Goal: Information Seeking & Learning: Learn about a topic

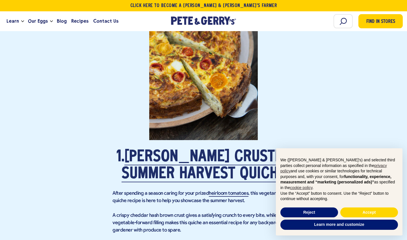
scroll to position [587, 0]
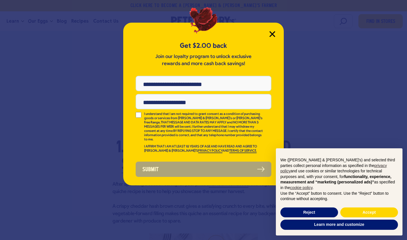
click at [270, 35] on icon "Close Modal" at bounding box center [273, 34] width 6 height 6
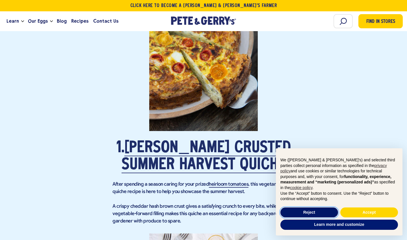
click at [307, 214] on button "Reject" at bounding box center [310, 212] width 58 height 10
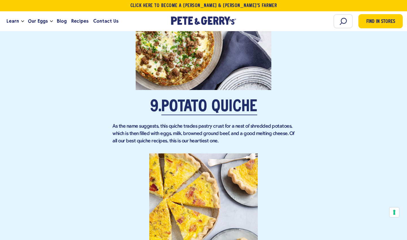
scroll to position [2360, 0]
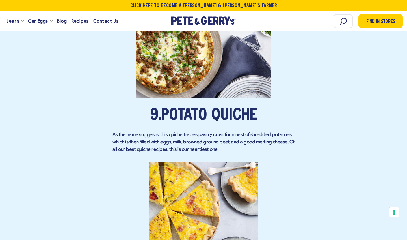
click at [226, 124] on link "Potato Quiche" at bounding box center [210, 116] width 96 height 16
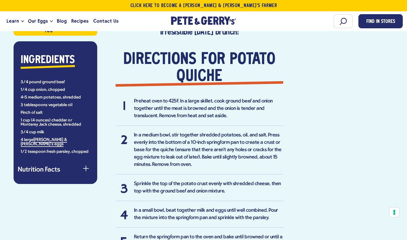
scroll to position [388, 0]
click at [87, 168] on div "button" at bounding box center [86, 171] width 6 height 6
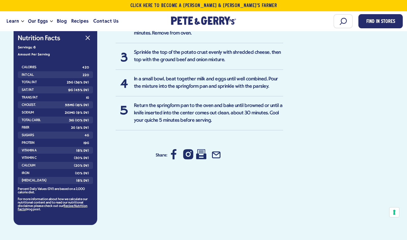
scroll to position [521, 0]
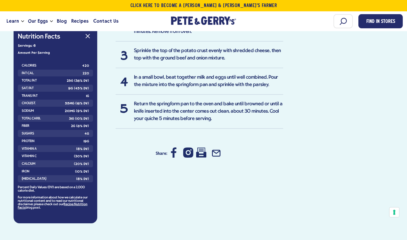
click at [200, 153] on icon at bounding box center [201, 153] width 10 height 10
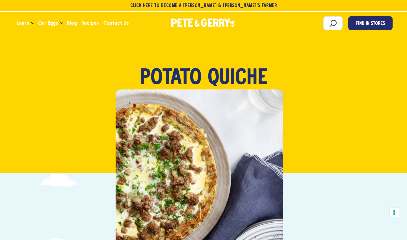
scroll to position [0, 0]
click at [88, 23] on span "Recipes" at bounding box center [89, 23] width 17 height 7
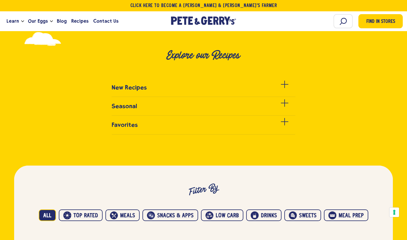
scroll to position [209, 0]
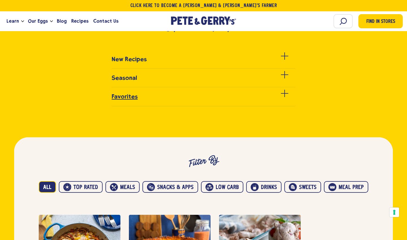
click at [284, 97] on div at bounding box center [284, 96] width 7 height 7
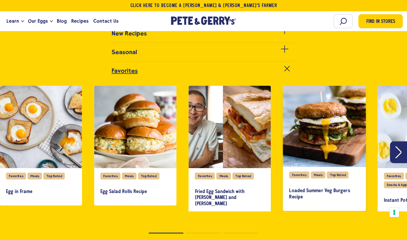
scroll to position [235, 0]
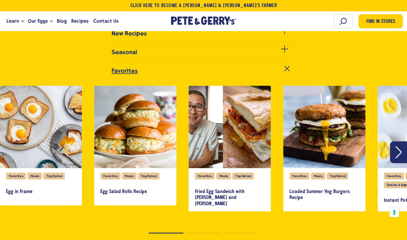
click at [405, 149] on button "Next" at bounding box center [398, 152] width 17 height 22
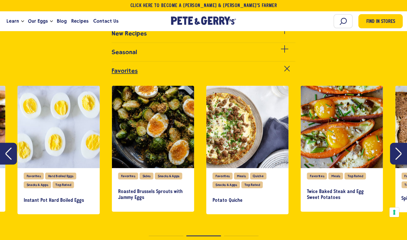
click at [402, 153] on button "Next" at bounding box center [398, 154] width 17 height 22
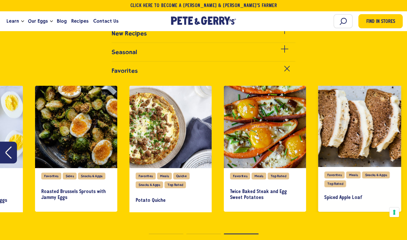
click at [365, 153] on div "slide 9 of 9" at bounding box center [359, 125] width 83 height 83
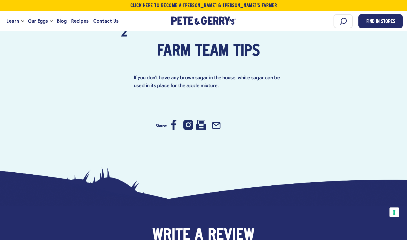
scroll to position [676, 0]
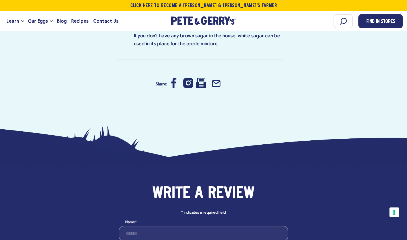
click at [200, 85] on icon at bounding box center [201, 83] width 10 height 10
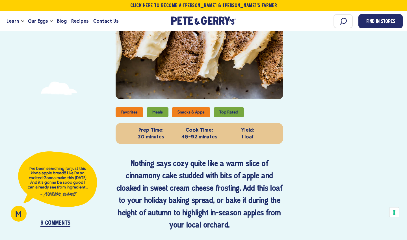
scroll to position [143, 0]
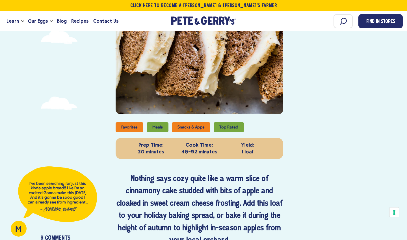
click at [222, 128] on li "Top Rated" at bounding box center [229, 127] width 30 height 10
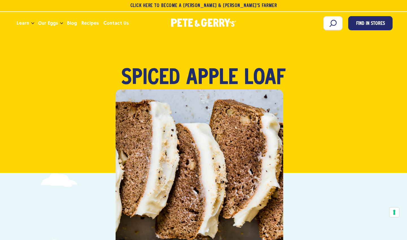
scroll to position [0, 0]
click at [90, 25] on span "Recipes" at bounding box center [89, 23] width 17 height 7
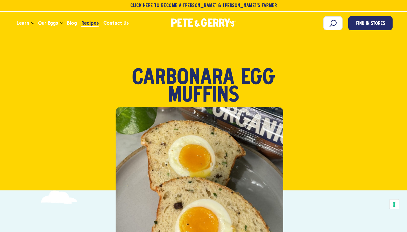
click at [89, 22] on span "Recipes" at bounding box center [89, 23] width 17 height 7
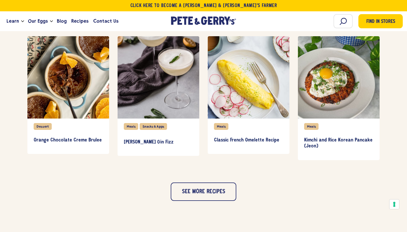
scroll to position [516, 0]
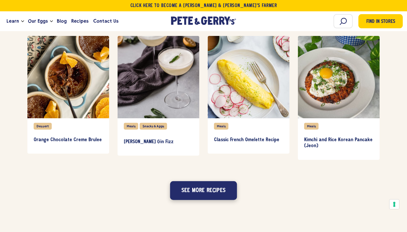
click at [220, 189] on button "See more recipes" at bounding box center [203, 190] width 67 height 19
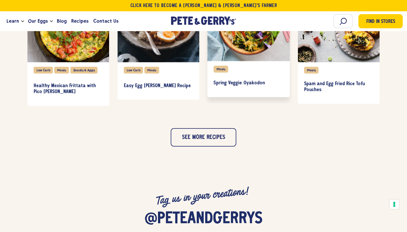
scroll to position [835, 0]
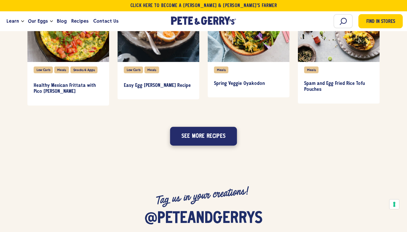
click at [218, 139] on button "See more recipes" at bounding box center [203, 136] width 67 height 19
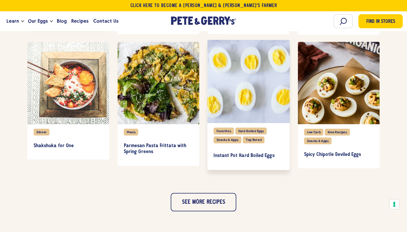
scroll to position [1040, 0]
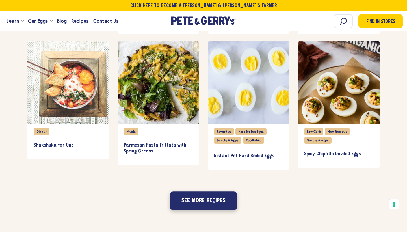
click at [208, 198] on button "See more recipes" at bounding box center [203, 200] width 67 height 19
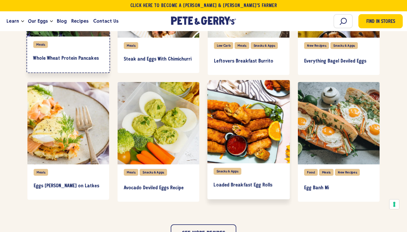
scroll to position [1262, 0]
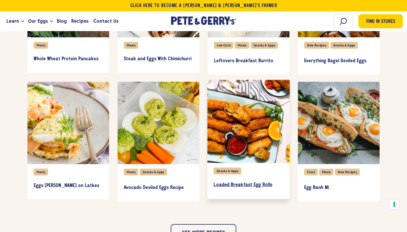
click at [240, 185] on h3 "Loaded Breakfast Egg Rolls" at bounding box center [249, 185] width 70 height 6
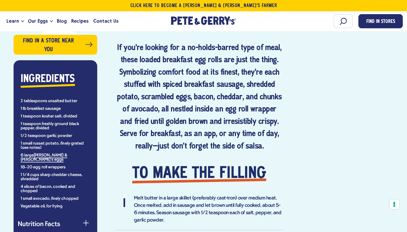
scroll to position [301, 0]
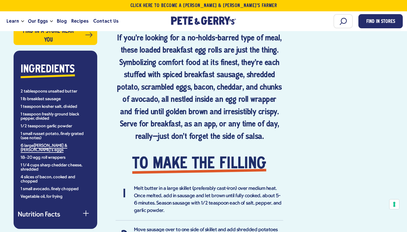
click at [87, 212] on button "Nutrition Facts" at bounding box center [55, 215] width 75 height 7
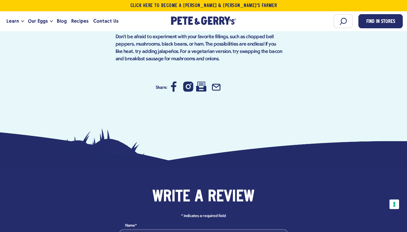
scroll to position [1270, 0]
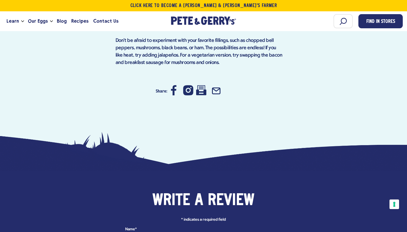
click at [201, 85] on icon at bounding box center [201, 90] width 10 height 10
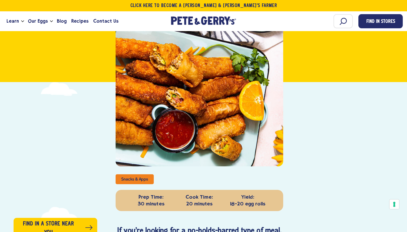
scroll to position [75, 0]
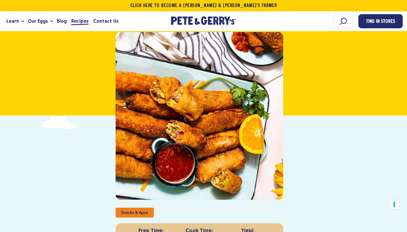
click at [76, 24] on span "Recipes" at bounding box center [79, 21] width 17 height 7
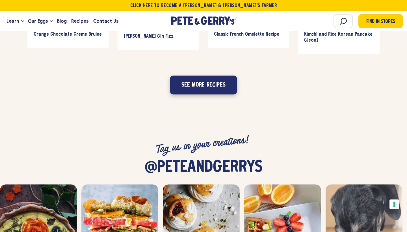
scroll to position [615, 0]
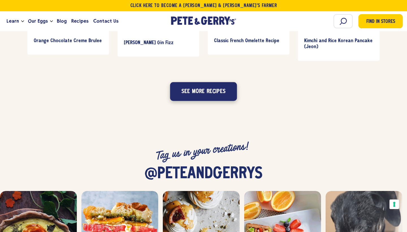
click at [199, 88] on button "See more recipes" at bounding box center [203, 91] width 67 height 19
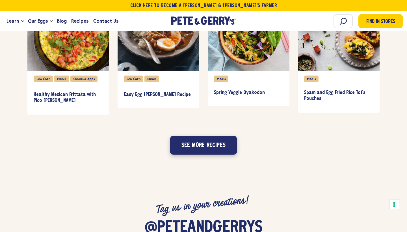
scroll to position [827, 0]
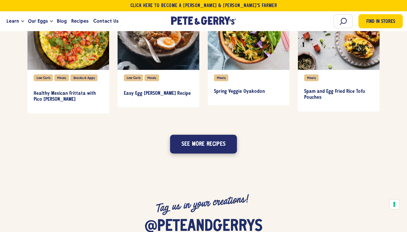
click at [199, 146] on button "See more recipes" at bounding box center [203, 144] width 67 height 19
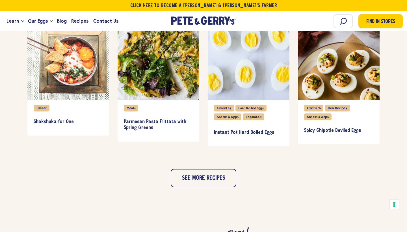
scroll to position [1068, 0]
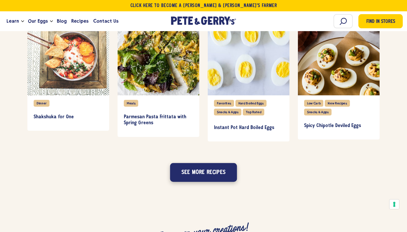
click at [197, 172] on button "See more recipes" at bounding box center [203, 172] width 67 height 19
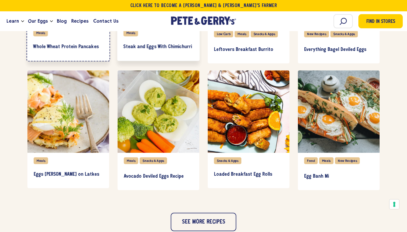
scroll to position [1273, 0]
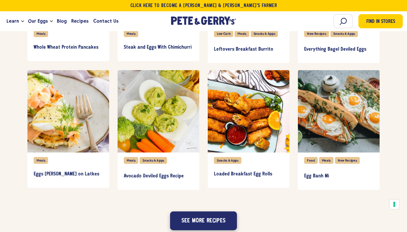
click at [197, 222] on button "See more recipes" at bounding box center [203, 220] width 67 height 19
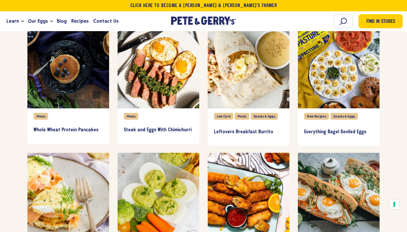
scroll to position [1190, 0]
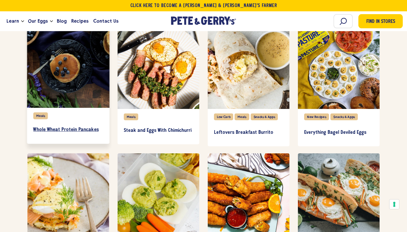
click at [79, 126] on link "Whole Wheat Protein Pancakes" at bounding box center [68, 129] width 70 height 16
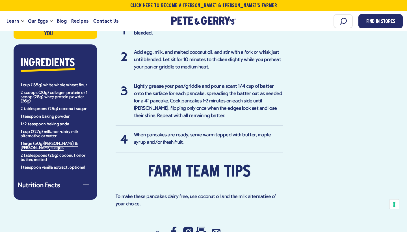
scroll to position [405, 0]
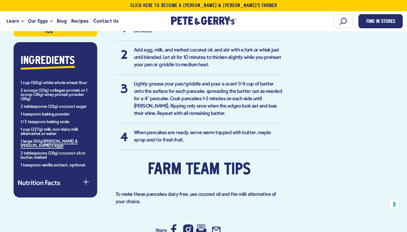
click at [86, 179] on span "button" at bounding box center [86, 182] width 1 height 6
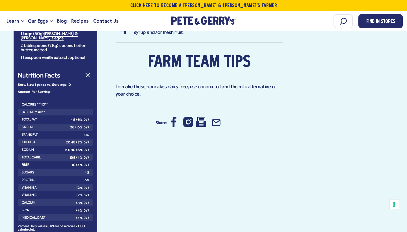
scroll to position [501, 0]
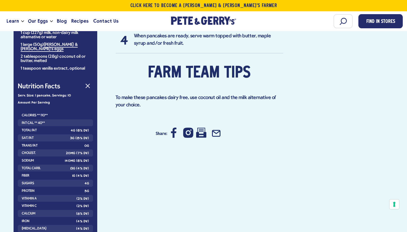
click at [201, 128] on icon at bounding box center [201, 133] width 10 height 10
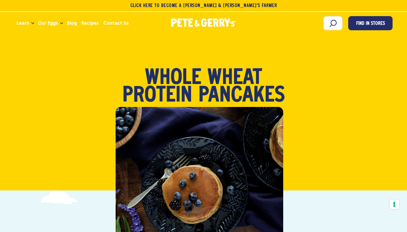
scroll to position [0, 0]
